Goal: Task Accomplishment & Management: Manage account settings

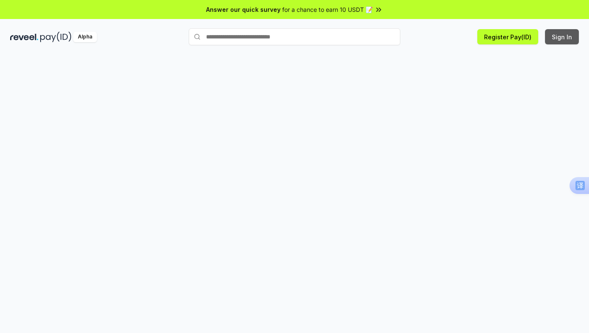
click at [567, 41] on button "Sign In" at bounding box center [562, 36] width 34 height 15
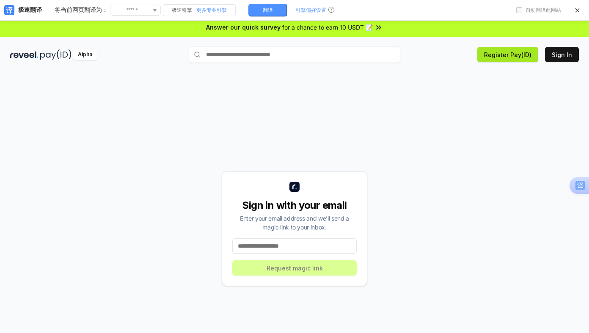
click at [504, 51] on button "Register Pay(ID)" at bounding box center [507, 54] width 61 height 15
click at [300, 249] on input at bounding box center [294, 246] width 124 height 15
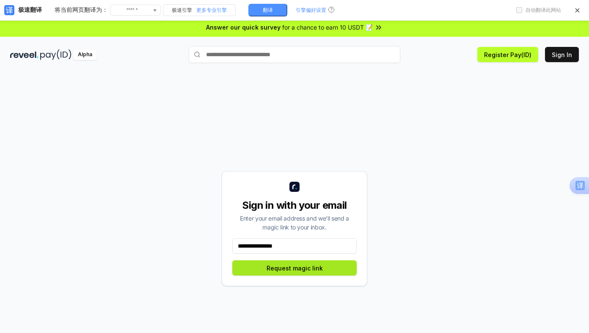
type input "**********"
click at [293, 271] on button "Request magic link" at bounding box center [294, 268] width 124 height 15
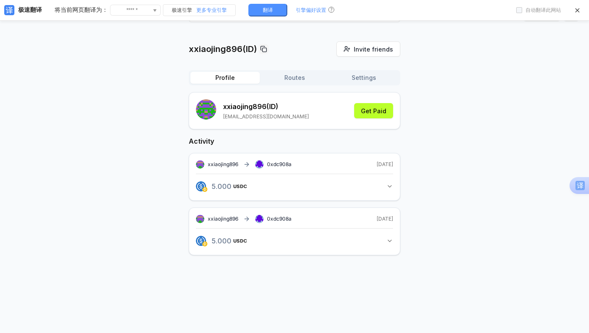
scroll to position [24, 0]
click at [389, 189] on icon "button" at bounding box center [389, 185] width 7 height 7
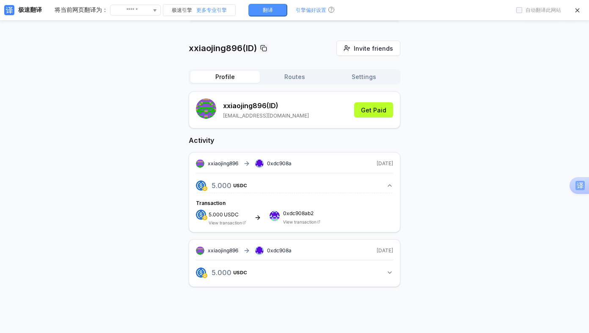
click at [257, 168] on rect at bounding box center [259, 164] width 8 height 8
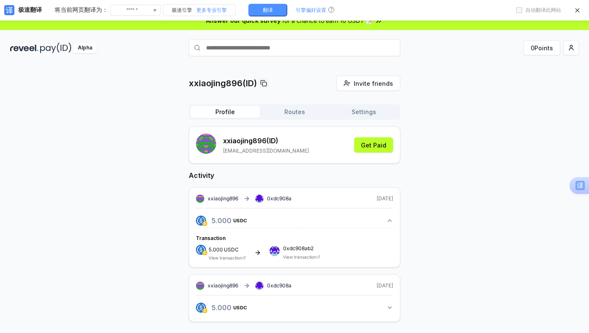
scroll to position [0, 0]
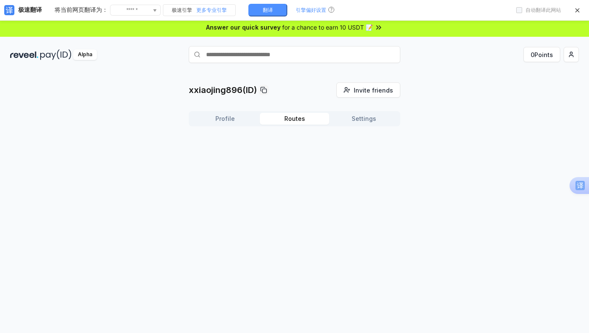
click at [292, 119] on button "Routes" at bounding box center [294, 119] width 69 height 12
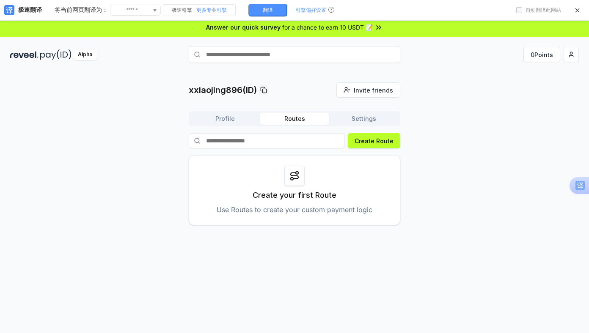
click at [361, 123] on button "Settings" at bounding box center [363, 119] width 69 height 12
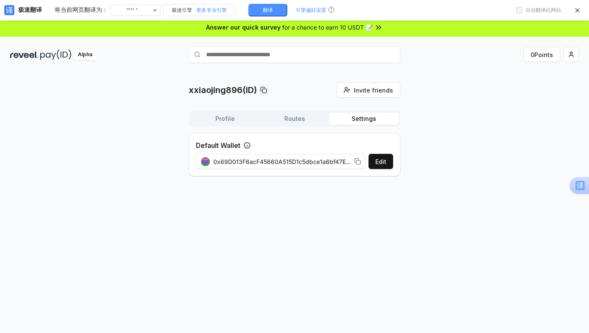
click at [359, 161] on rect at bounding box center [358, 162] width 4 height 4
click at [227, 117] on button "Profile" at bounding box center [224, 119] width 69 height 12
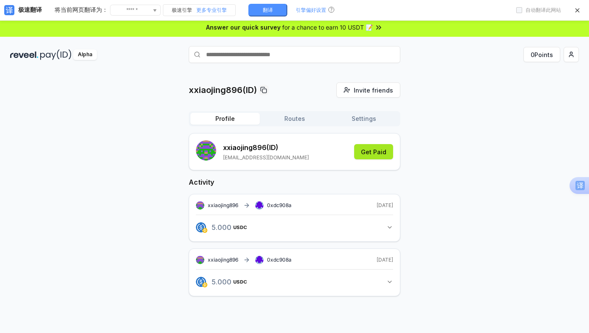
click at [370, 156] on button "Get Paid" at bounding box center [373, 151] width 39 height 15
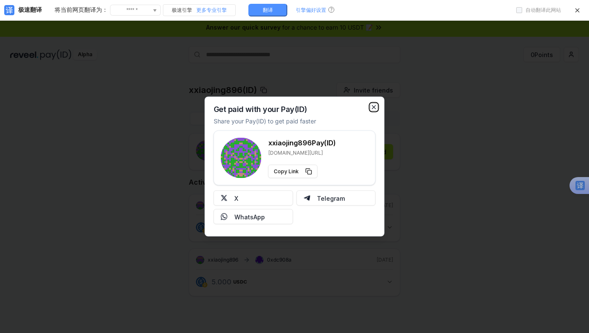
click at [373, 109] on icon "button" at bounding box center [374, 107] width 7 height 7
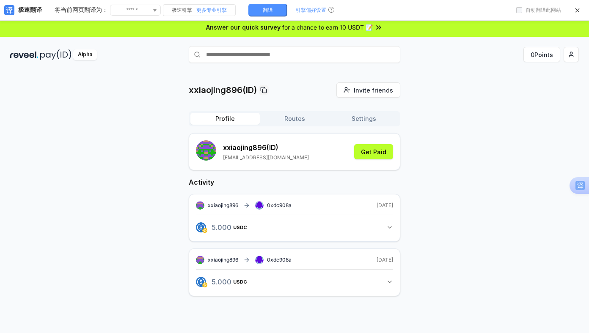
click at [390, 225] on icon "button" at bounding box center [389, 227] width 7 height 7
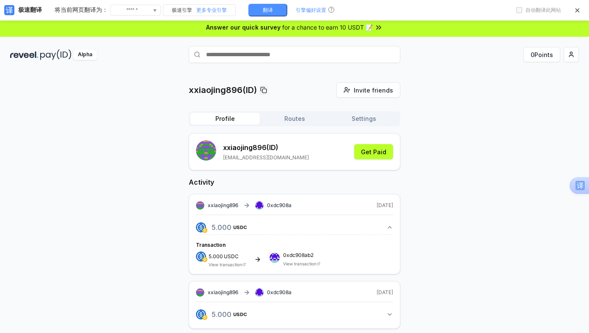
click at [254, 258] on icon at bounding box center [257, 259] width 7 height 7
click at [261, 208] on rect at bounding box center [259, 206] width 8 height 8
click at [248, 207] on icon at bounding box center [248, 206] width 2 height 4
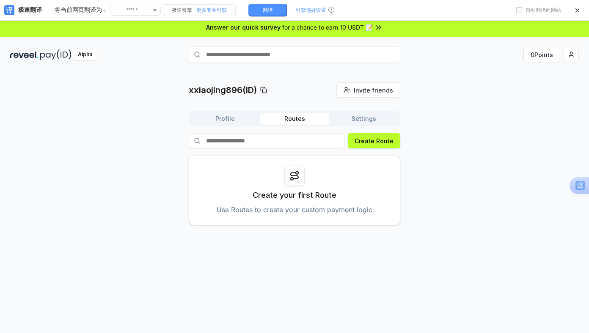
click at [299, 121] on button "Routes" at bounding box center [294, 119] width 69 height 12
click at [260, 11] on button "翻译" at bounding box center [267, 10] width 39 height 13
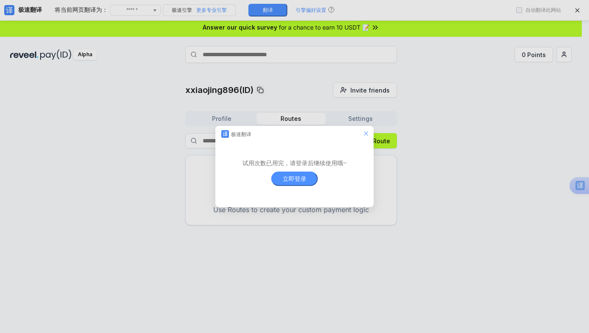
click at [366, 131] on icon "el.dialog.close" at bounding box center [366, 133] width 7 height 7
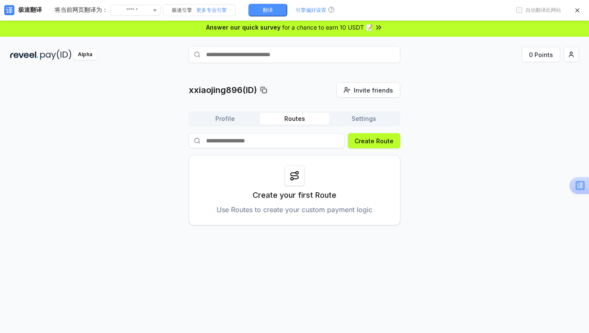
click at [215, 114] on button "Profile" at bounding box center [224, 119] width 69 height 12
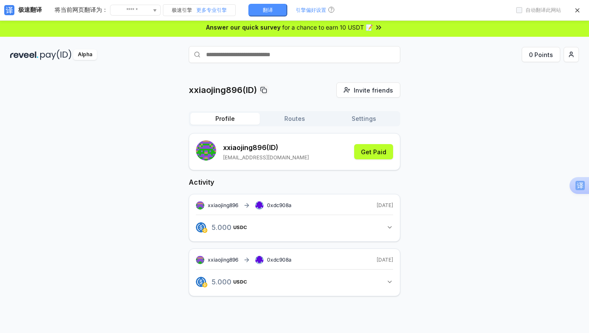
click at [357, 121] on button "Settings" at bounding box center [363, 119] width 69 height 12
click at [229, 116] on button "Profile" at bounding box center [224, 119] width 69 height 12
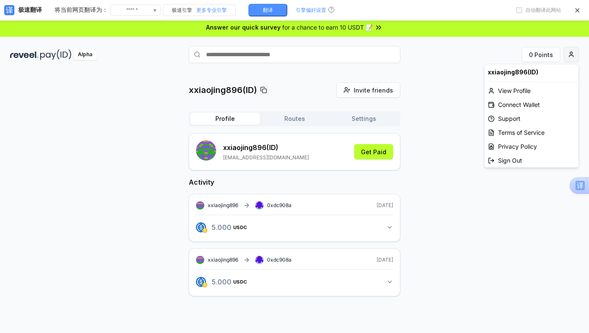
click at [571, 56] on html "Answer our quick survey for a chance to earn 10 USDT 📝 Alpha 0 Points xxiaojing…" at bounding box center [294, 166] width 589 height 333
click at [423, 220] on html "Answer our quick survey for a chance to earn 10 USDT 📝 Alpha 0 Points xxiaojing…" at bounding box center [294, 166] width 589 height 333
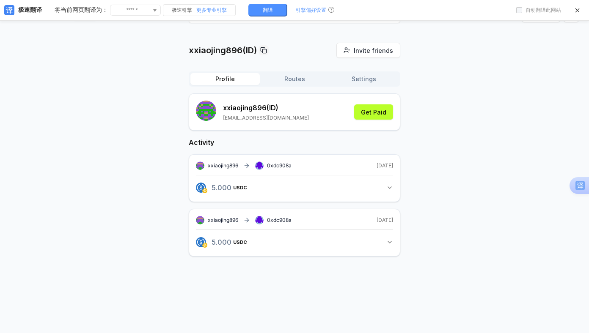
scroll to position [24, 0]
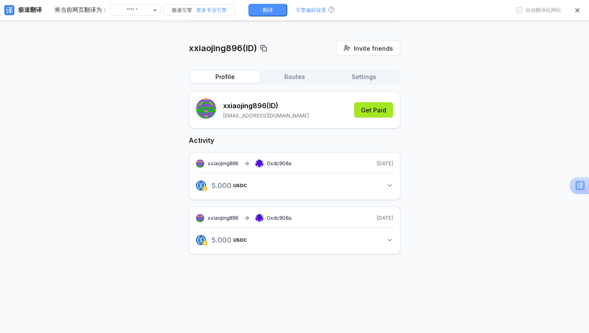
click at [370, 118] on button "Get Paid" at bounding box center [373, 109] width 39 height 15
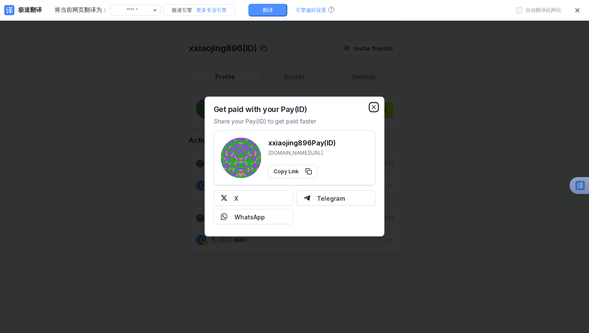
click at [374, 105] on icon "button" at bounding box center [374, 107] width 7 height 7
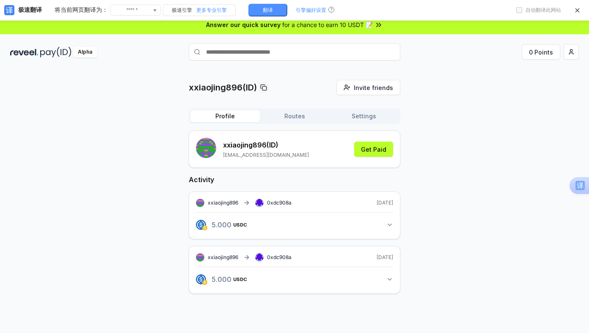
scroll to position [0, 0]
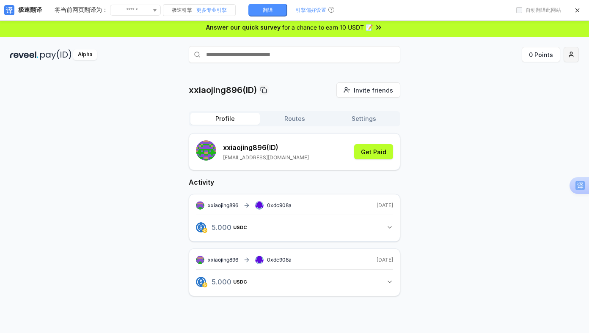
click at [570, 56] on html "Answer our quick survey for a chance to earn 10 USDT 📝 Alpha 0 Points xxiaojing…" at bounding box center [294, 166] width 589 height 333
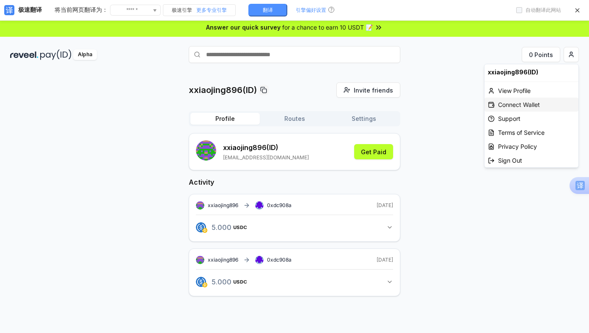
click at [520, 107] on div "Connect Wallet" at bounding box center [532, 105] width 94 height 14
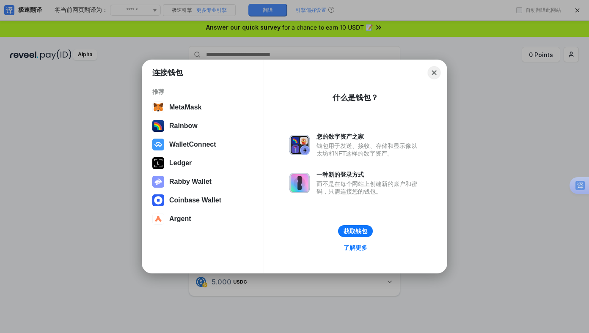
click at [430, 72] on button "Close" at bounding box center [434, 72] width 13 height 13
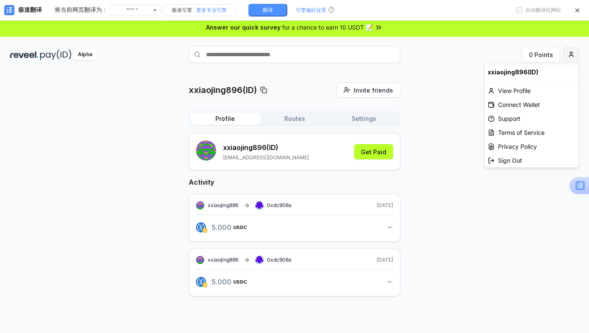
click at [571, 58] on html "Answer our quick survey for a chance to earn 10 USDT 📝 Alpha 0 Points xxiaojing…" at bounding box center [294, 166] width 589 height 333
click at [522, 107] on div "Connect Wallet" at bounding box center [532, 105] width 94 height 14
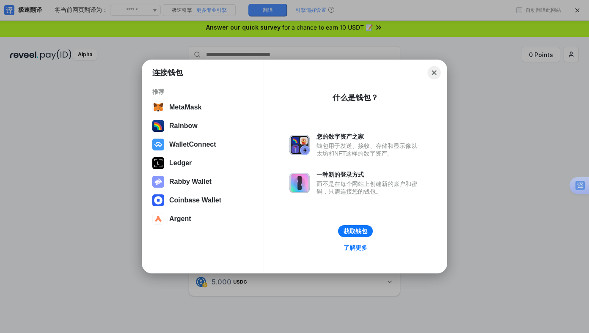
click at [434, 74] on button "Close" at bounding box center [434, 72] width 13 height 13
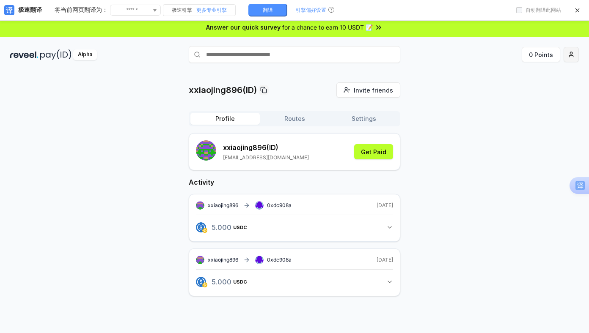
click at [572, 55] on html "Answer our quick survey for a chance to earn 10 USDT 📝 Alpha 0 Points xxiaojing…" at bounding box center [294, 166] width 589 height 333
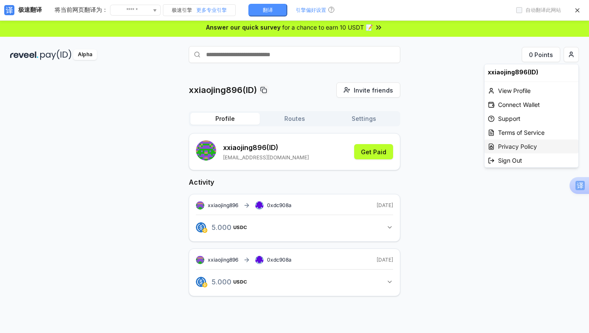
click at [522, 147] on div "Privacy Policy" at bounding box center [532, 147] width 94 height 14
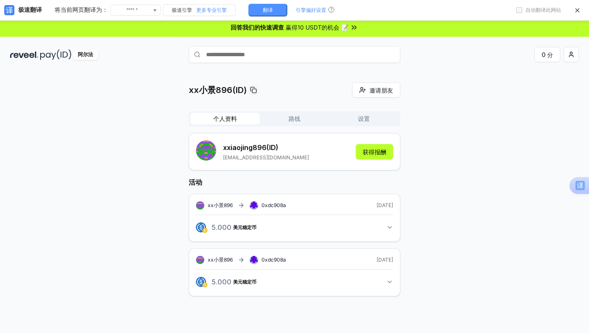
click at [465, 164] on div "xx小景896(ID) 邀请朋友 邀请 个人资料 路线 设置 xxiaojing896 (ID) 905090231@qq.com 获得报酬 活动 xx小景8…" at bounding box center [294, 197] width 569 height 228
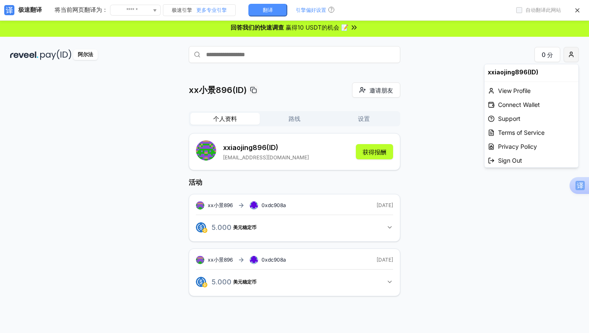
click at [573, 54] on html "回答我们的快速调查 赢得10 USDT的机会 📝 阿尔法 0 分 xx小景896(ID) 邀请朋友 邀请 个人资料 路线 设置 xxiaojing896 (I…" at bounding box center [294, 166] width 589 height 333
click at [521, 88] on font "查看资料" at bounding box center [510, 90] width 24 height 7
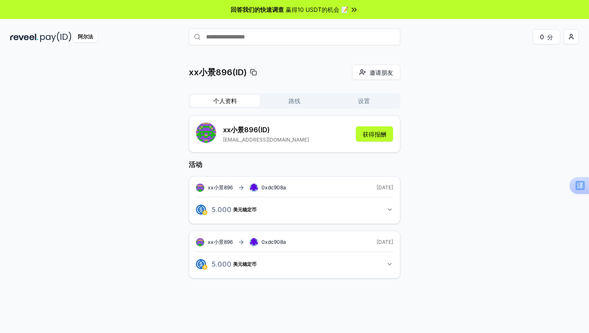
click at [208, 42] on input "text" at bounding box center [295, 36] width 212 height 17
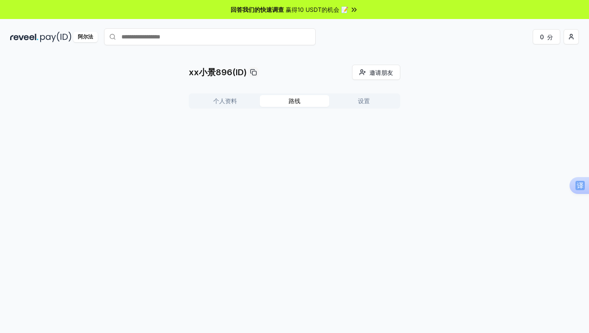
click at [292, 96] on button "路线" at bounding box center [294, 101] width 69 height 12
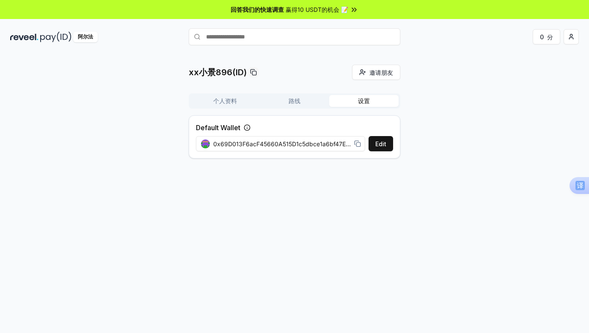
click at [364, 102] on font "设置" at bounding box center [364, 100] width 12 height 7
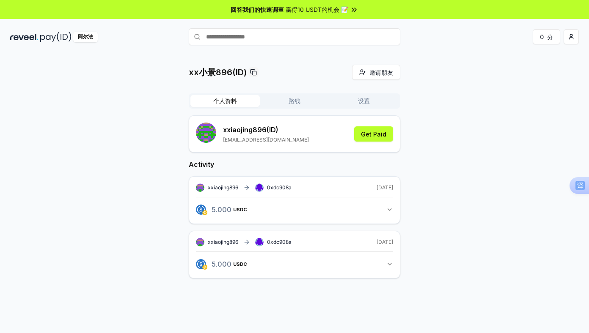
click at [223, 101] on font "个人资料" at bounding box center [225, 100] width 24 height 7
click at [239, 39] on input "text" at bounding box center [295, 36] width 212 height 17
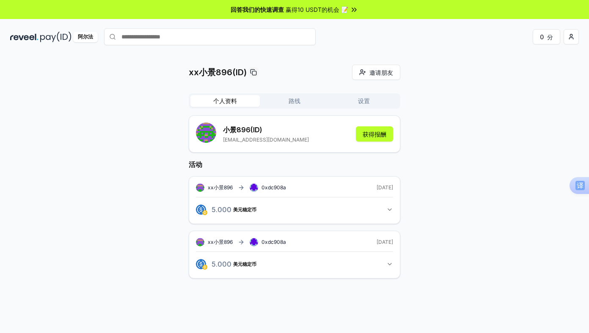
click at [498, 140] on div "xx小景896(ID) 邀请朋友 邀请 个人资料 路线 设置 小景896 (ID) 905090231@qq.com 获得报酬 活动 xx小景896 0xdc…" at bounding box center [294, 179] width 569 height 228
click at [233, 39] on input "text" at bounding box center [210, 36] width 212 height 17
paste input "**********"
click at [222, 36] on input "**********" at bounding box center [210, 36] width 212 height 17
click at [488, 174] on div "xx小景896(ID) 邀请朋友 邀请 个人资料 路线 设置 小景896 (ID) 905090231@qq.com 获得报酬 活动 xx小景896 0xdc…" at bounding box center [294, 179] width 569 height 228
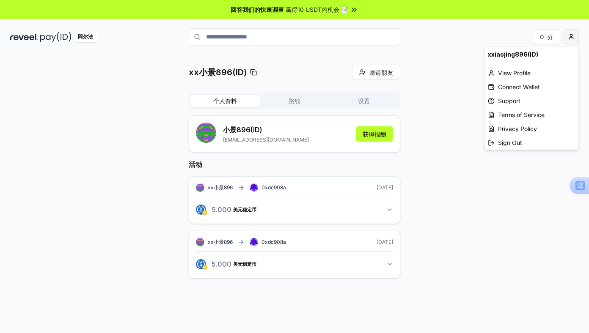
click at [573, 38] on html "**********" at bounding box center [294, 166] width 589 height 333
click at [511, 89] on font "连接钱包" at bounding box center [510, 86] width 24 height 7
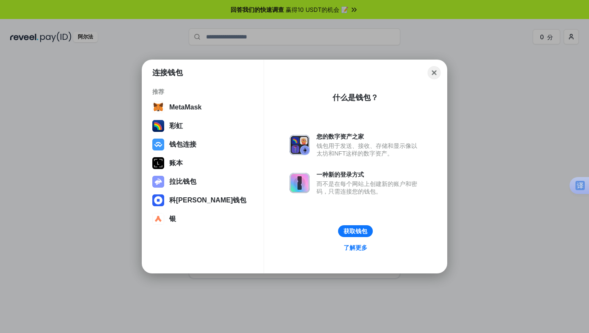
click at [435, 72] on button "Close" at bounding box center [434, 72] width 13 height 13
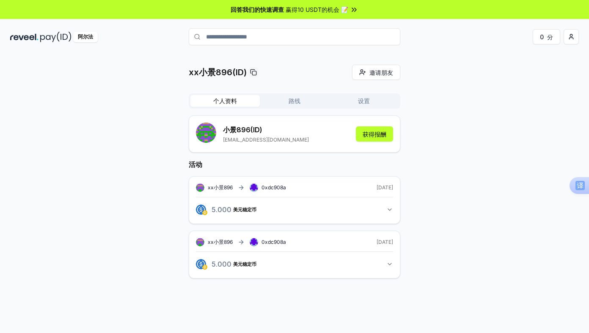
click at [292, 37] on input "**********" at bounding box center [295, 36] width 212 height 17
type input "*"
click at [23, 38] on img at bounding box center [24, 37] width 28 height 11
click at [388, 206] on button "5.000 美元稳定币 5 美元稳定币" at bounding box center [294, 210] width 197 height 14
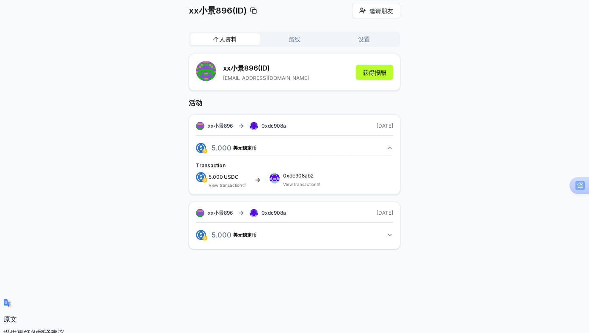
scroll to position [85, 0]
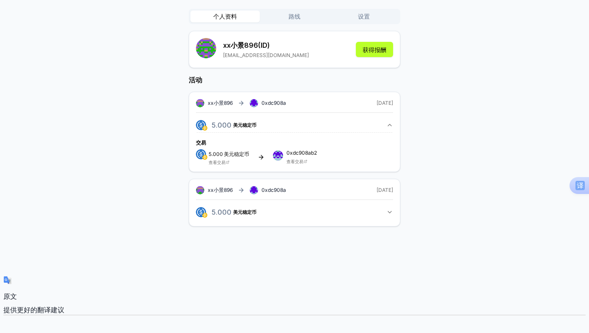
click at [250, 102] on rect at bounding box center [250, 101] width 1 height 1
click at [294, 161] on font "查看交易" at bounding box center [295, 161] width 17 height 5
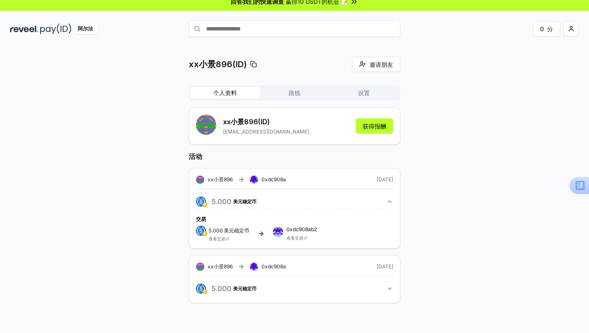
scroll to position [0, 0]
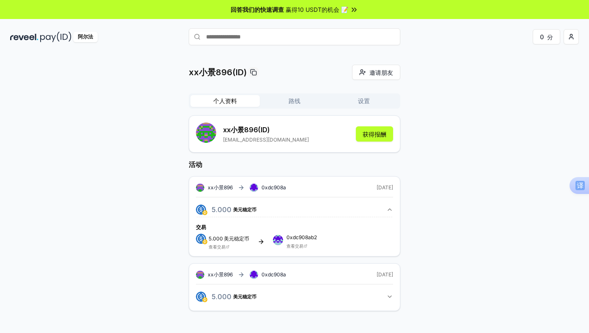
click at [483, 138] on div "xx小景896(ID) 邀请朋友 邀请 个人资料 路线 设置 xx小景896 (ID) 905090231@qq.com 获得报酬 活动 xx小景896 0x…" at bounding box center [294, 195] width 569 height 260
click at [454, 201] on div "xx小景896(ID) 邀请朋友 邀请 个人资料 路线 设置 xx小景896 (ID) 905090231@qq.com 获得报酬 活动 xx小景896 0x…" at bounding box center [294, 195] width 569 height 260
click at [214, 39] on input "text" at bounding box center [295, 36] width 212 height 17
paste input "**********"
click at [299, 37] on input "**********" at bounding box center [210, 36] width 212 height 17
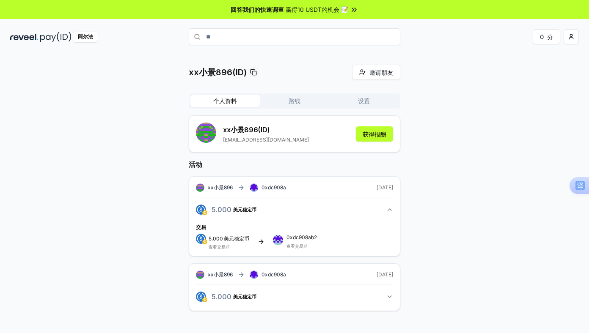
type input "*"
click at [372, 139] on button "获得报酬" at bounding box center [374, 134] width 37 height 15
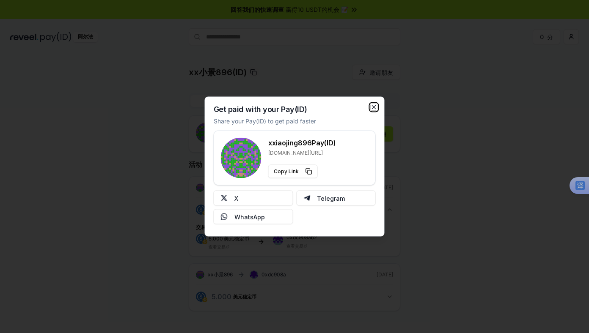
click at [372, 106] on icon "button" at bounding box center [374, 107] width 7 height 7
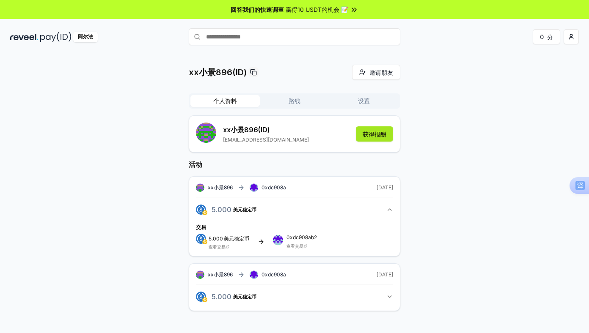
click at [381, 134] on font "获得报酬" at bounding box center [375, 134] width 24 height 7
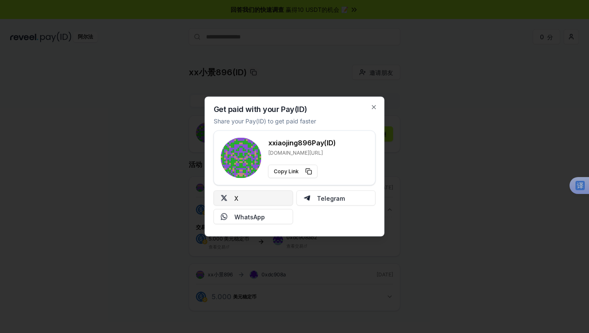
click at [260, 196] on button "X" at bounding box center [254, 198] width 80 height 15
click at [374, 106] on icon "button" at bounding box center [374, 107] width 7 height 7
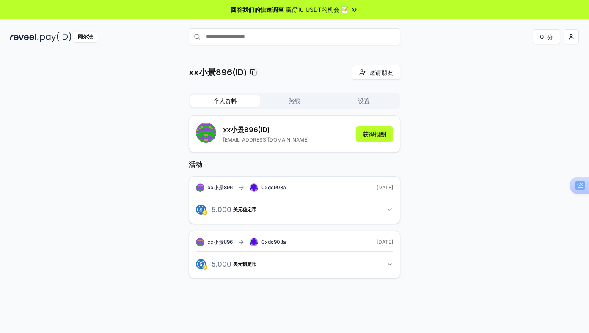
click at [389, 212] on icon "button" at bounding box center [389, 210] width 7 height 7
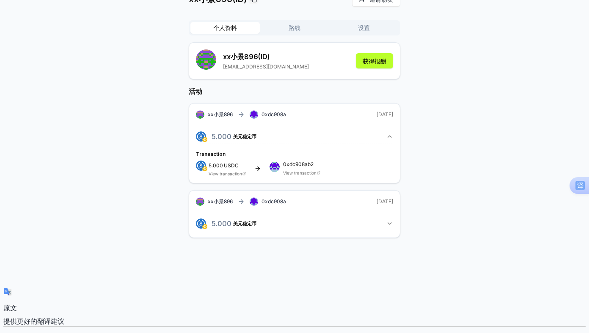
scroll to position [85, 0]
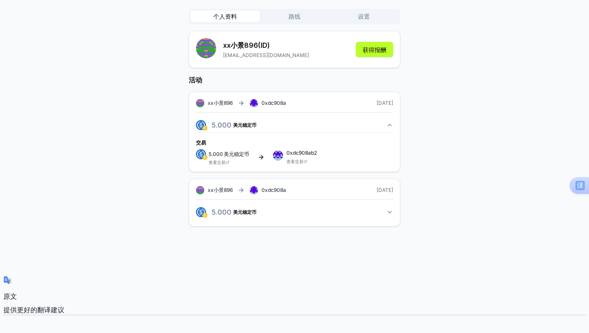
click at [298, 161] on font "查看交易" at bounding box center [295, 161] width 17 height 5
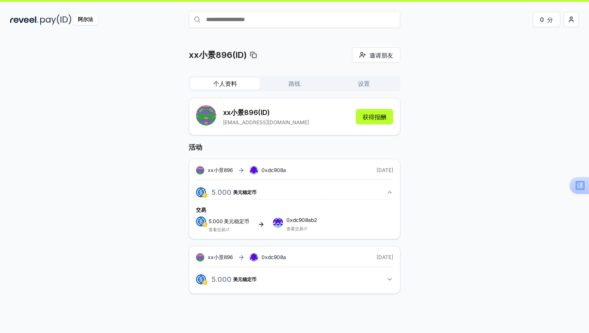
scroll to position [0, 0]
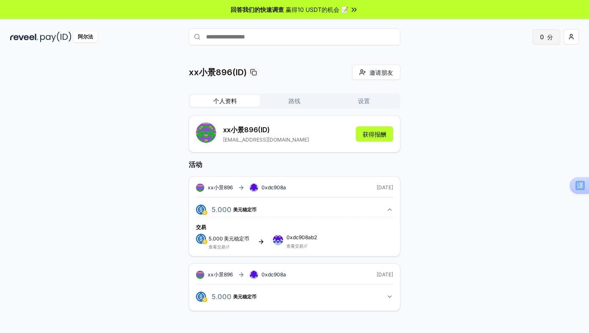
click at [548, 40] on font "分" at bounding box center [550, 36] width 6 height 7
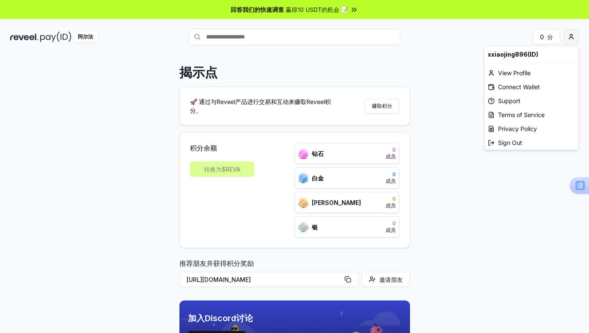
click at [574, 35] on html "回答我们的快速调查 赢得10 USDT的机会 📝 阿尔法 0 分 揭示点 🚀 通过与Reveel产品进行交易和互动来赚取Reveel积分。 赚取积分 积分余额…" at bounding box center [294, 166] width 589 height 333
click at [507, 86] on font "连接钱包" at bounding box center [510, 86] width 24 height 7
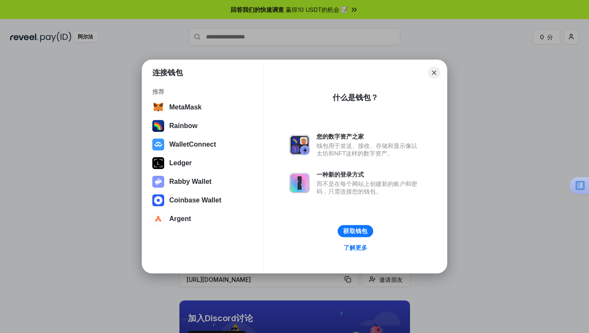
click at [355, 231] on button "获取钱包" at bounding box center [356, 232] width 36 height 12
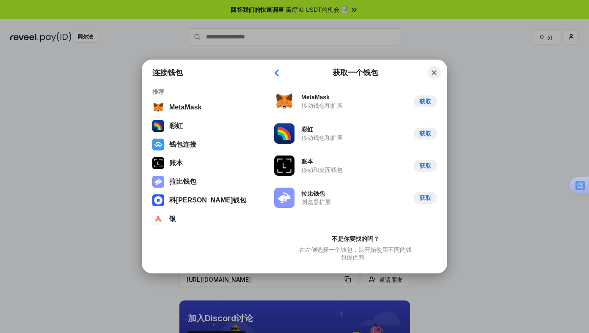
click at [434, 76] on button "Close" at bounding box center [434, 72] width 13 height 13
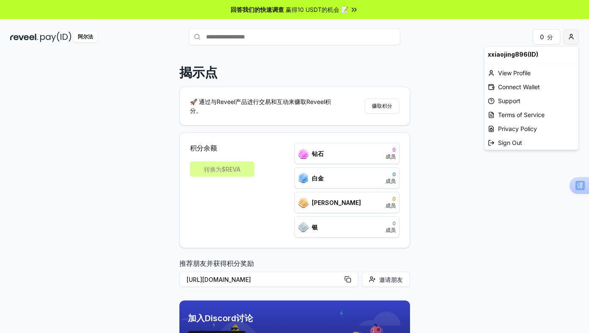
click at [571, 39] on html "回答我们的快速调查 赢得10 USDT的机会 📝 阿尔法 0 分 揭示点 🚀 通过与Reveel产品进行交易和互动来赚取Reveel积分。 赚取积分 积分余额…" at bounding box center [294, 166] width 589 height 333
click at [518, 70] on font "查看资料" at bounding box center [510, 72] width 24 height 7
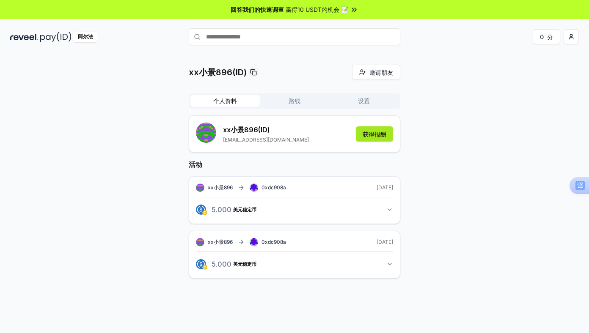
click at [372, 134] on font "获得报酬" at bounding box center [375, 134] width 24 height 7
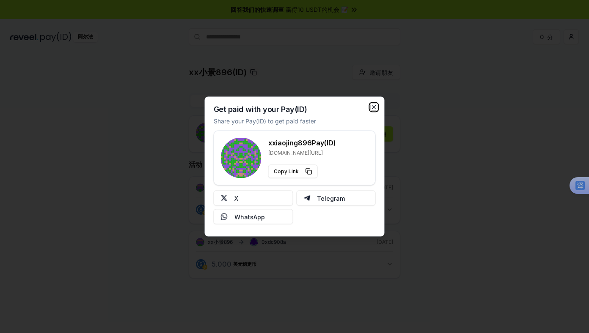
click at [372, 105] on icon "button" at bounding box center [374, 107] width 7 height 7
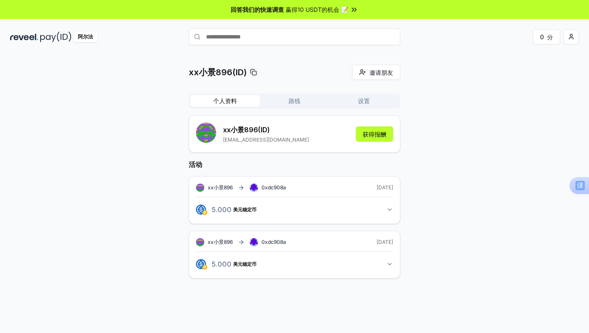
click at [19, 40] on img at bounding box center [24, 37] width 28 height 11
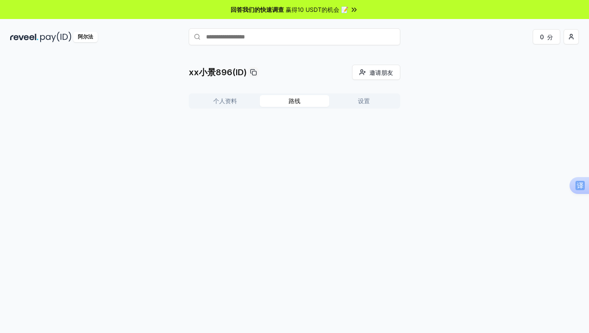
click at [278, 100] on button "路线" at bounding box center [294, 101] width 69 height 12
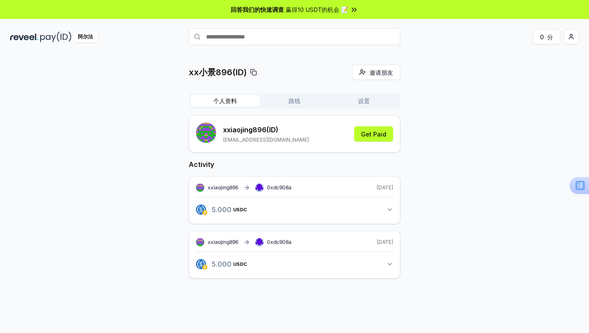
click at [206, 101] on button "个人资料" at bounding box center [224, 101] width 69 height 12
click at [276, 210] on button "5.000 美元稳定币 5 美元稳定币" at bounding box center [294, 210] width 197 height 14
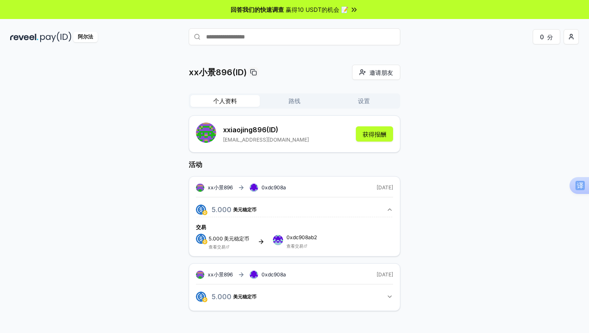
click at [221, 247] on font "查看交易" at bounding box center [217, 247] width 17 height 5
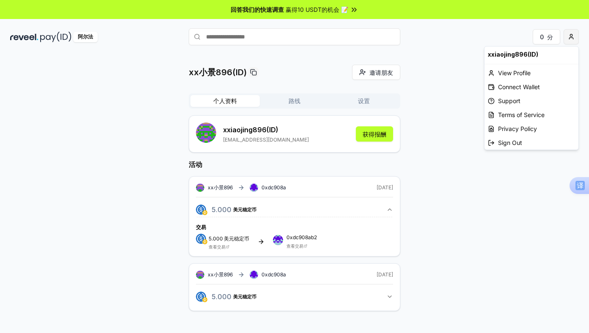
click at [573, 39] on html "回答我们的快速调查 赢得10 USDT的机会 📝 阿尔法 0 分 xx小景896(ID) 邀请朋友 邀请 个人资料 路线 设置 xxiaojing896 (I…" at bounding box center [294, 166] width 589 height 333
click at [499, 243] on html "回答我们的快速调查 赢得10 USDT的机会 📝 阿尔法 0 分 xx小景896(ID) 邀请朋友 邀请 个人资料 路线 设置 xxiaojing896 (I…" at bounding box center [294, 166] width 589 height 333
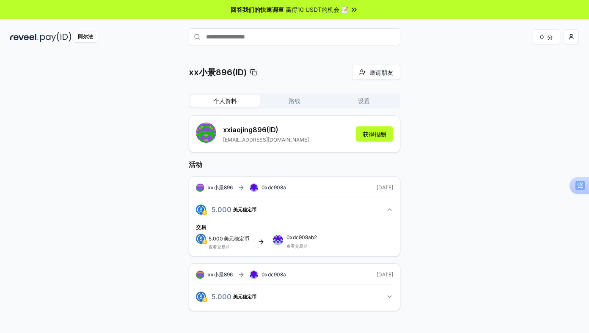
click at [485, 185] on div "xx小景896(ID) 邀请朋友 邀请 个人资料 路线 设置 xxiaojing896 (ID) 905090231@qq.com 获得报酬 活动 xx小景8…" at bounding box center [294, 195] width 569 height 260
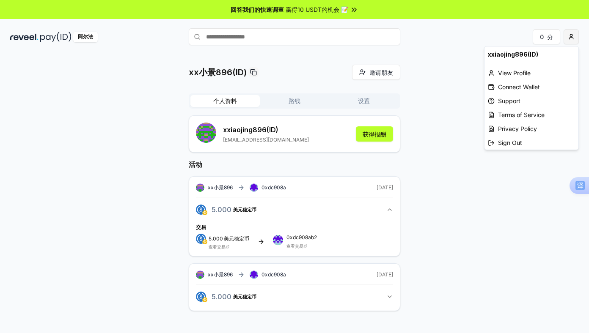
click at [571, 41] on html "回答我们的快速调查 赢得10 USDT的机会 📝 阿尔法 0 分 xx小景896(ID) 邀请朋友 邀请 个人资料 路线 设置 xxiaojing896 (I…" at bounding box center [294, 166] width 589 height 333
click at [511, 102] on div "支持" at bounding box center [532, 101] width 94 height 14
